Goal: Task Accomplishment & Management: Use online tool/utility

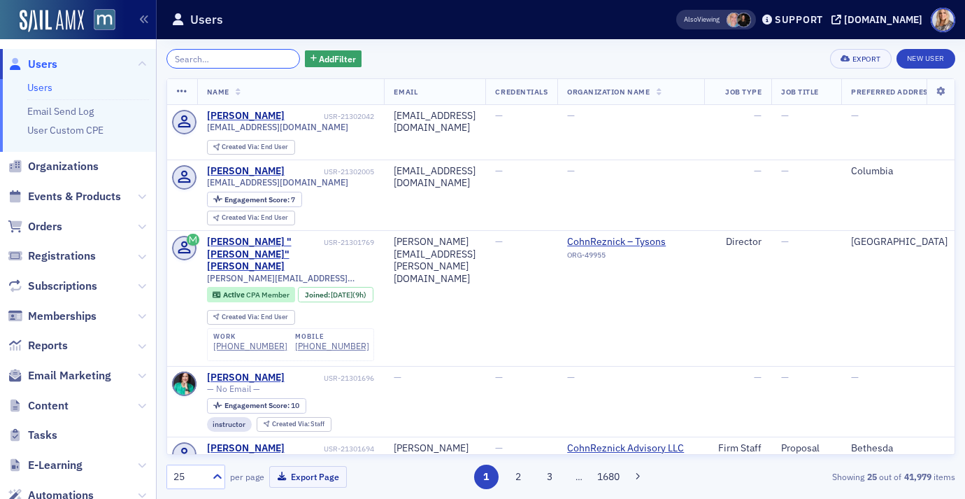
click at [221, 66] on input "search" at bounding box center [234, 59] width 134 height 20
paste input "[EMAIL_ADDRESS][DOMAIN_NAME]"
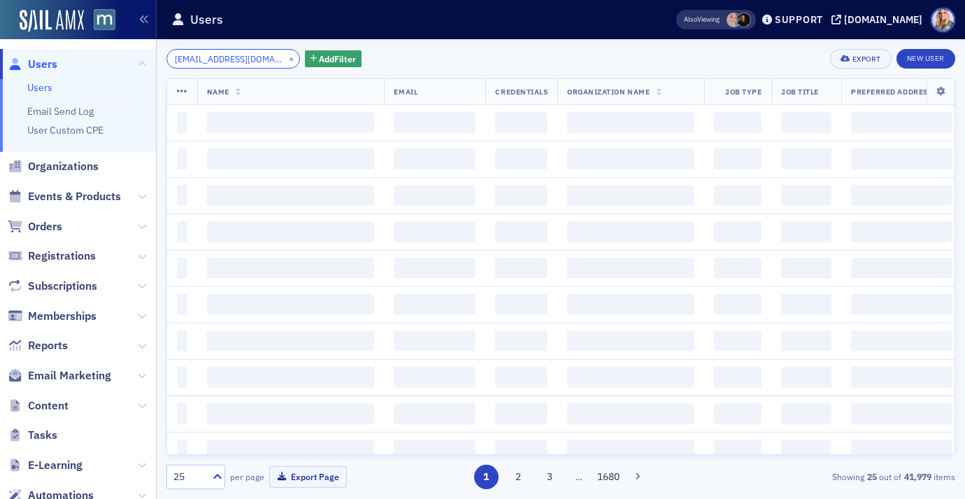
scroll to position [0, 10]
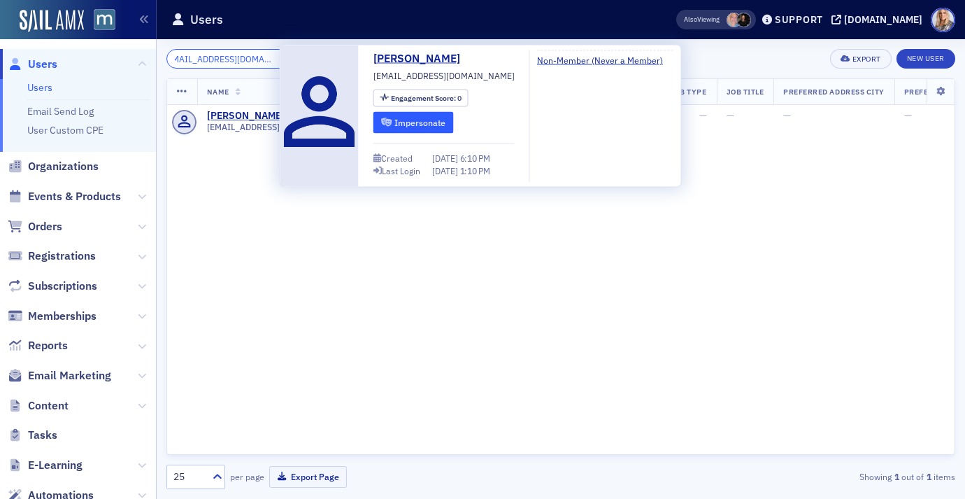
type input "[EMAIL_ADDRESS][DOMAIN_NAME]"
click at [404, 117] on button "Impersonate" at bounding box center [414, 122] width 80 height 22
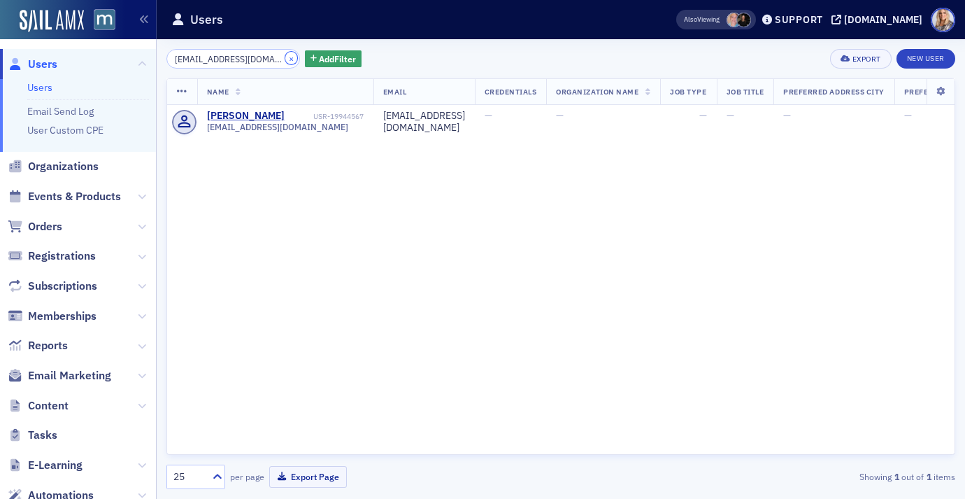
click at [285, 57] on button "×" at bounding box center [291, 58] width 13 height 13
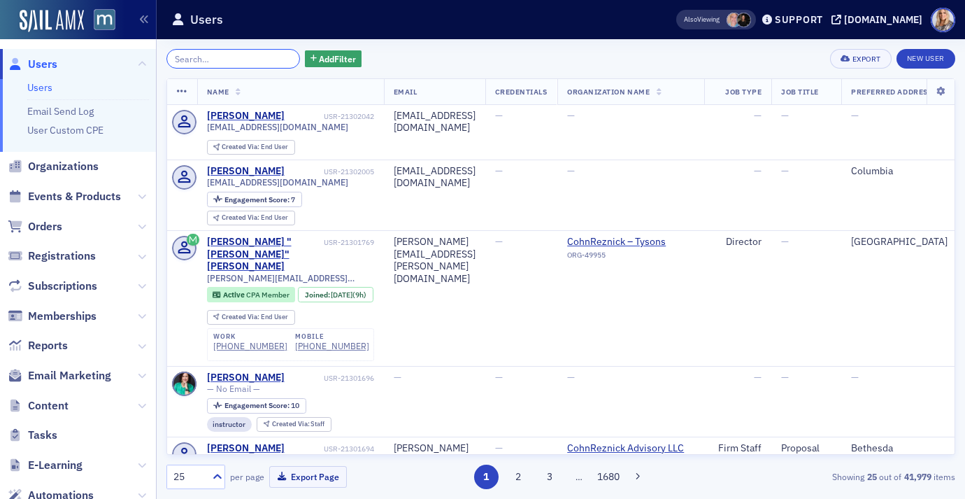
click at [243, 58] on input "search" at bounding box center [234, 59] width 134 height 20
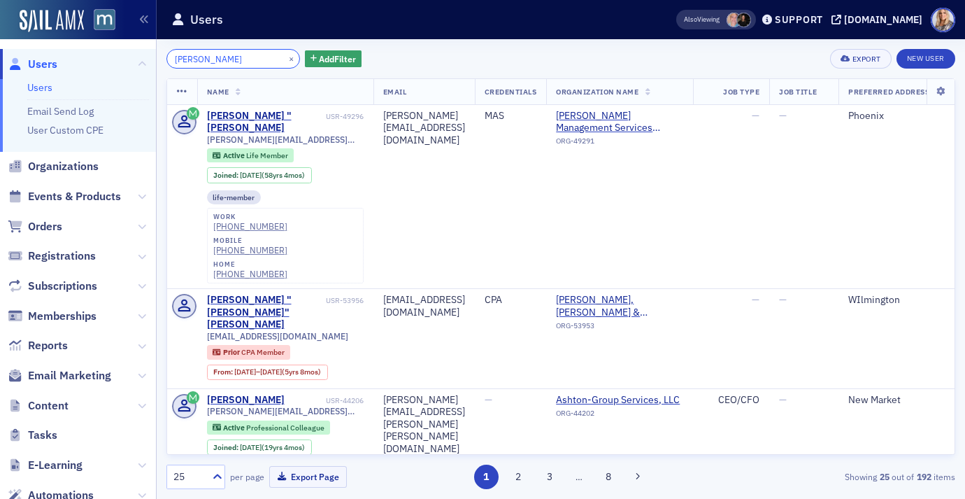
click at [207, 56] on input "[PERSON_NAME]" at bounding box center [234, 59] width 134 height 20
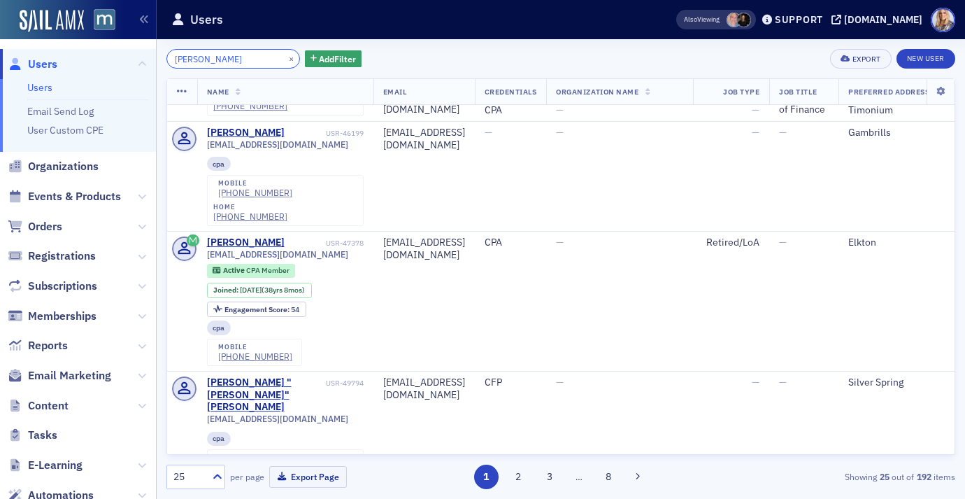
scroll to position [920, 0]
type input "[PERSON_NAME]"
click at [285, 57] on button "×" at bounding box center [291, 58] width 13 height 13
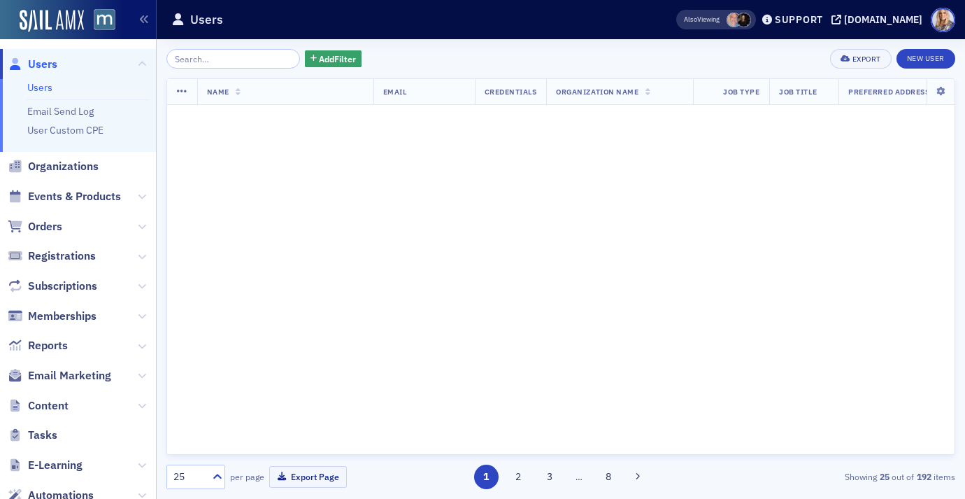
scroll to position [915, 0]
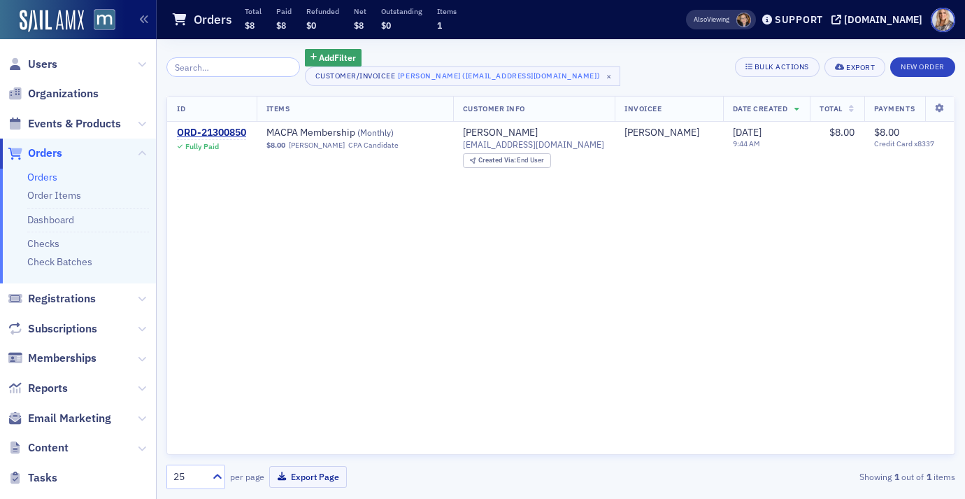
click at [212, 71] on input "search" at bounding box center [234, 67] width 134 height 20
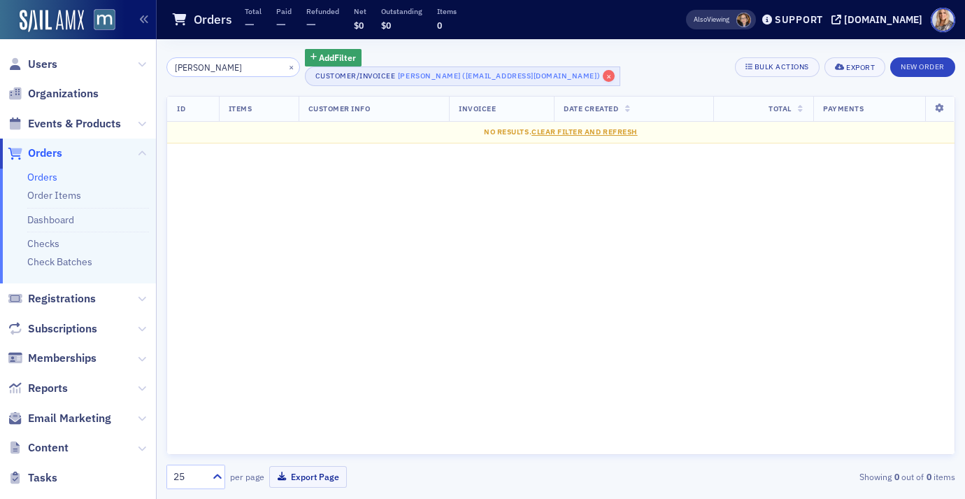
type input "[PERSON_NAME]"
click at [603, 73] on span "×" at bounding box center [609, 76] width 13 height 13
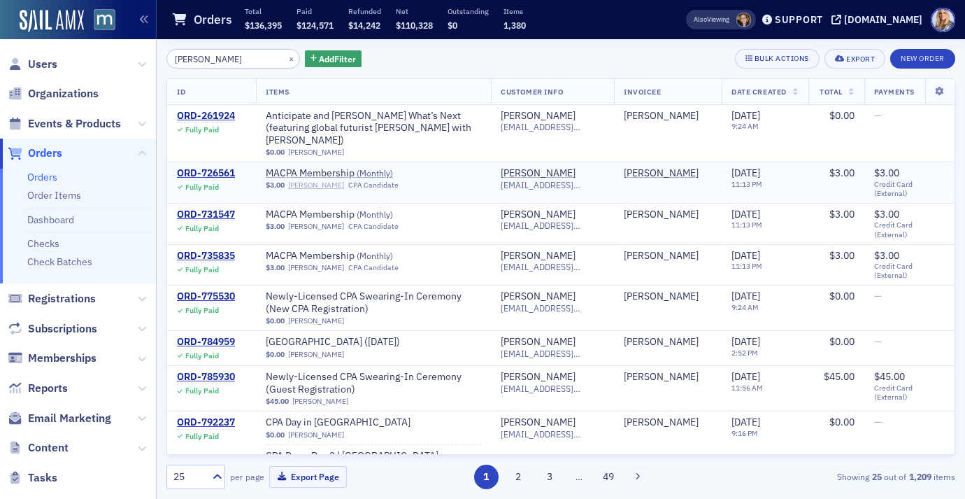
click at [319, 180] on link "[PERSON_NAME]" at bounding box center [316, 184] width 56 height 9
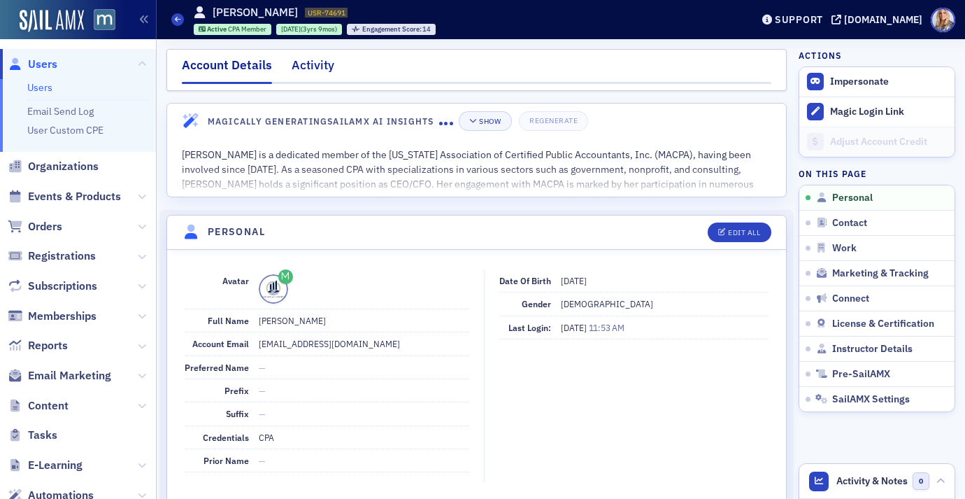
click at [323, 63] on div "Activity" at bounding box center [313, 69] width 43 height 26
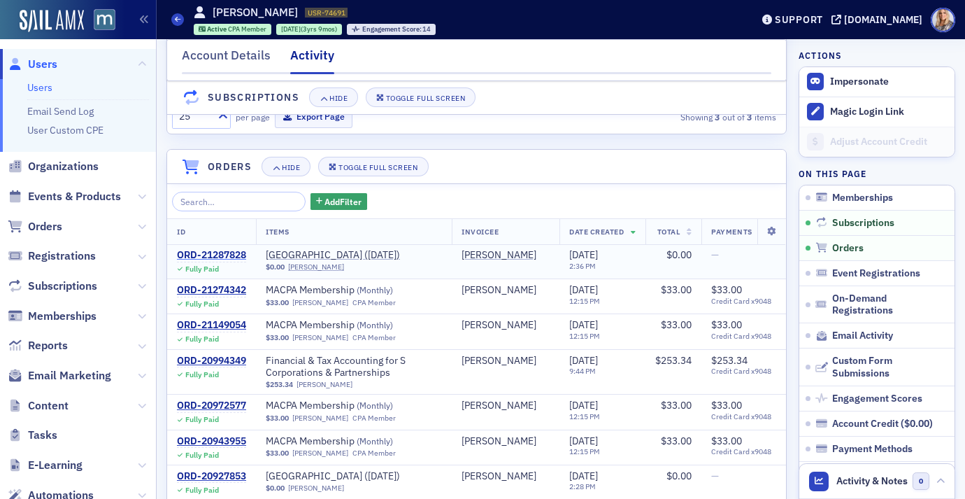
click at [214, 258] on div "ORD-21287828" at bounding box center [211, 255] width 69 height 13
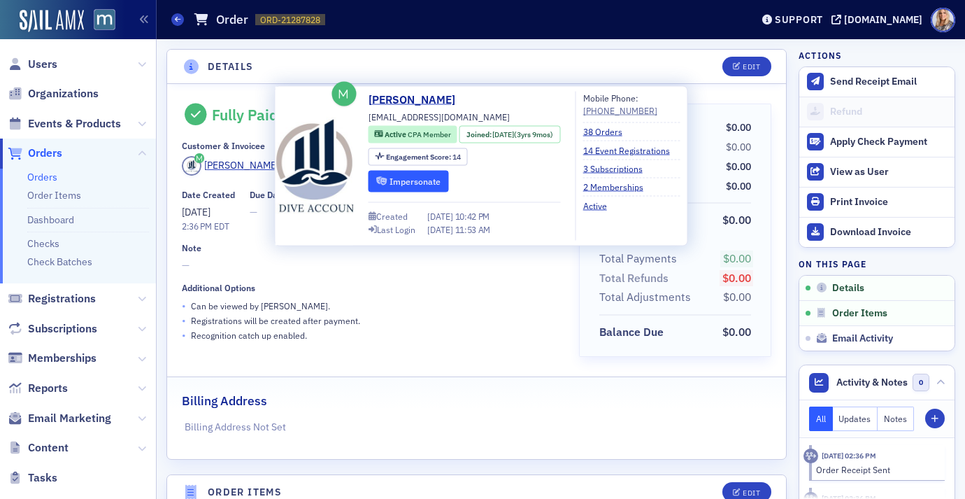
click at [430, 178] on button "Impersonate" at bounding box center [409, 181] width 80 height 22
